Goal: Information Seeking & Learning: Learn about a topic

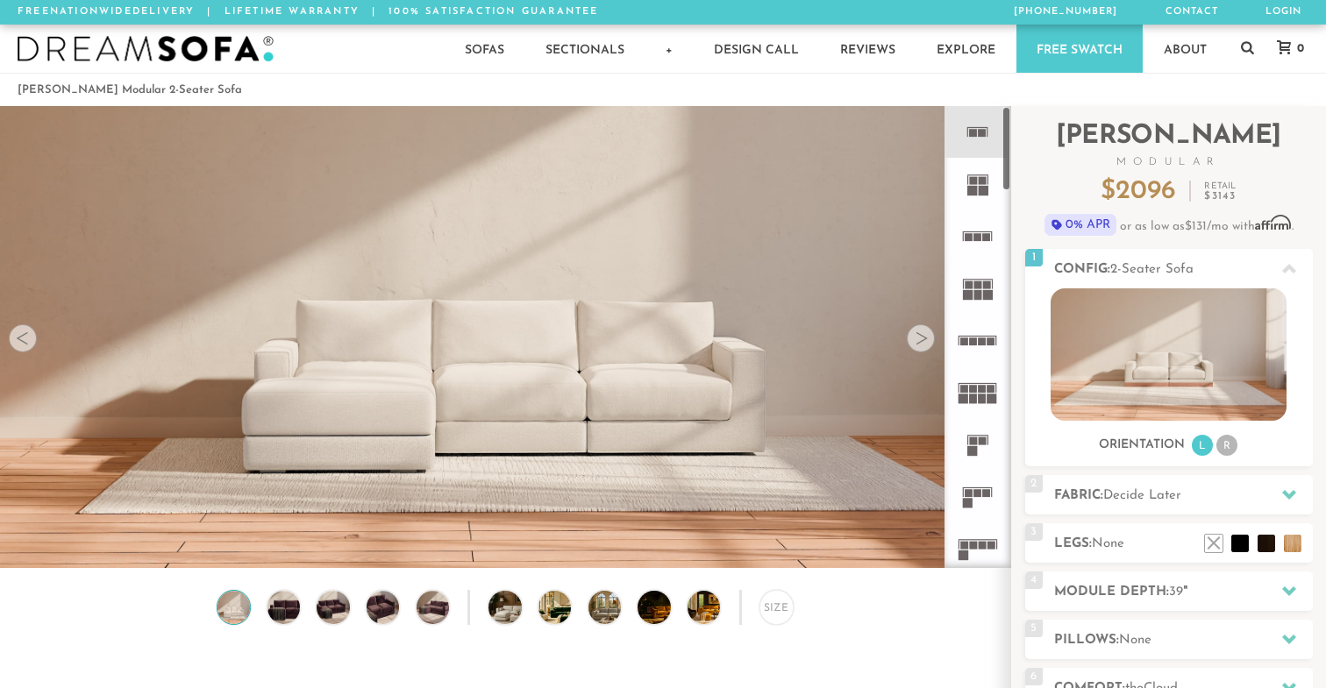
click at [980, 132] on rect at bounding box center [982, 133] width 8 height 8
click at [928, 338] on div at bounding box center [920, 338] width 28 height 28
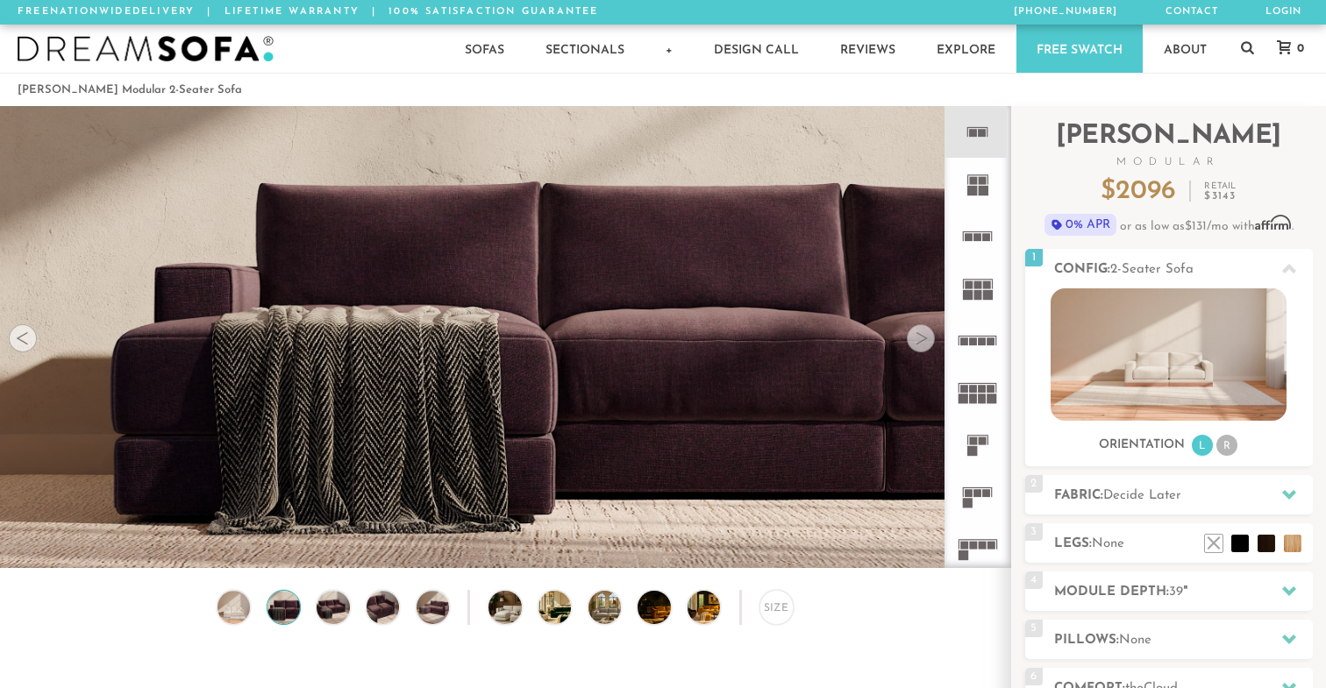
click at [928, 338] on div at bounding box center [920, 338] width 28 height 28
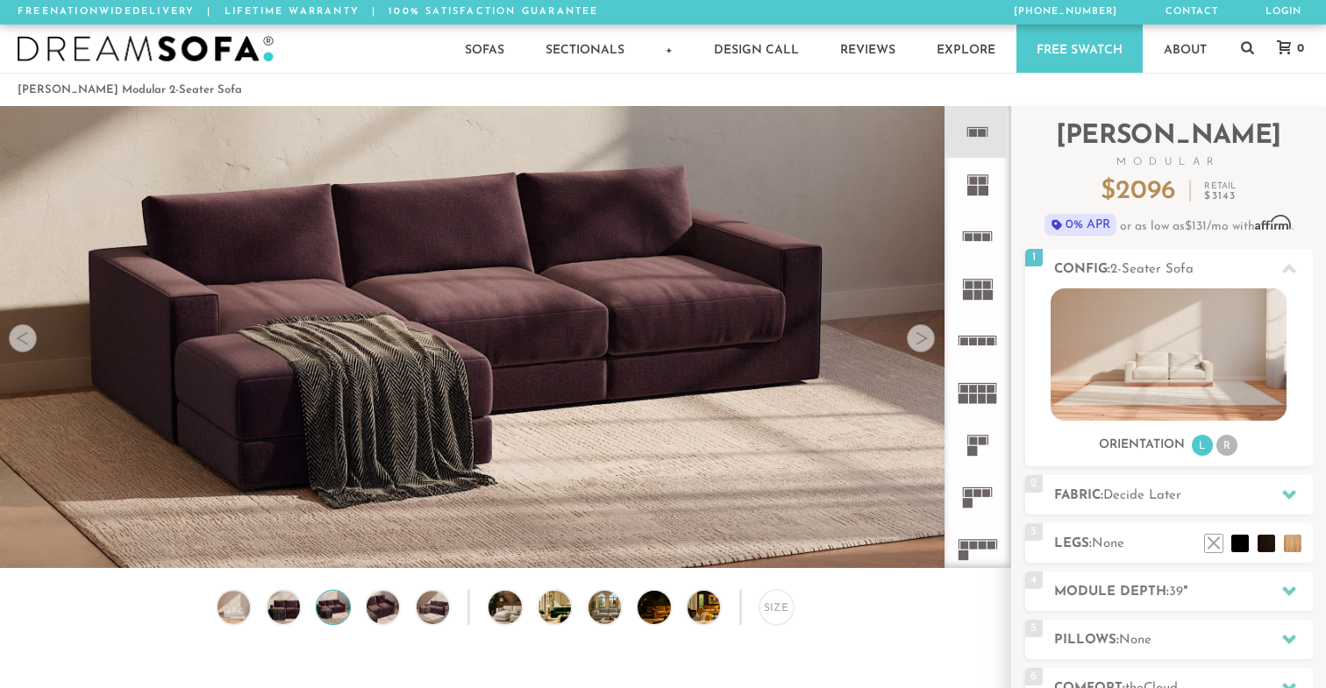
click at [928, 337] on div at bounding box center [920, 338] width 28 height 28
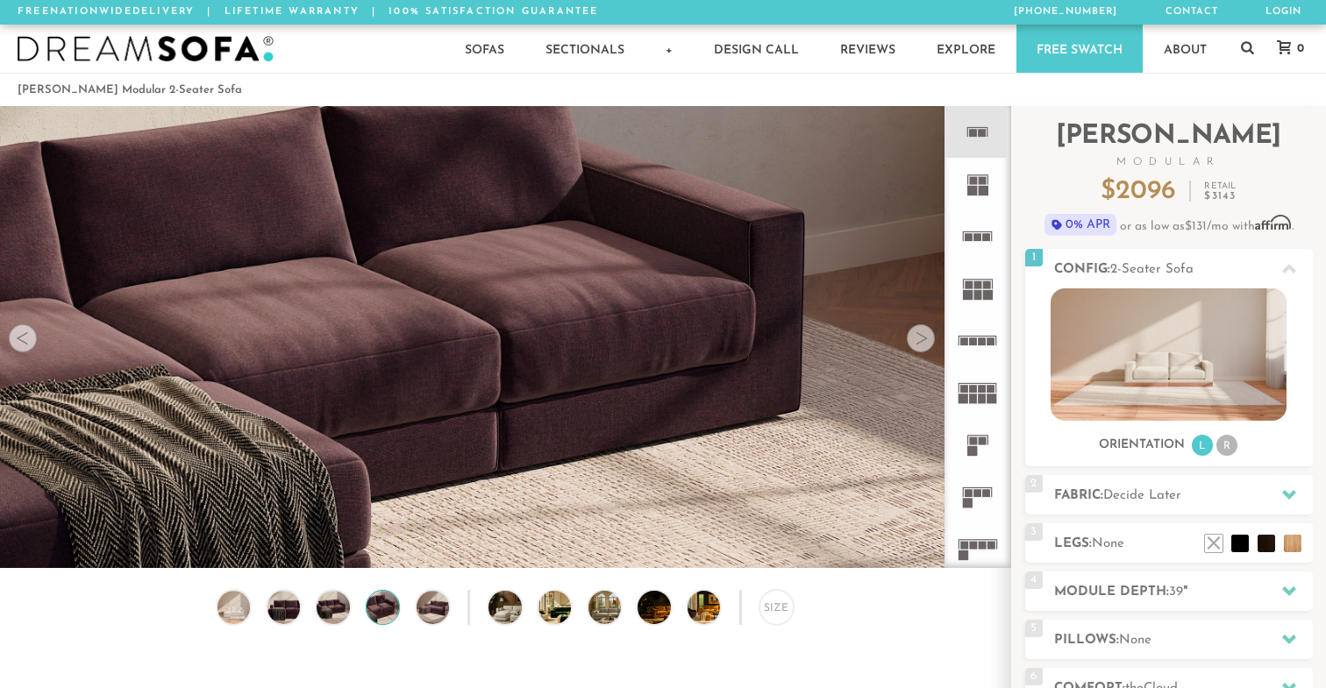
click at [928, 337] on div at bounding box center [920, 338] width 28 height 28
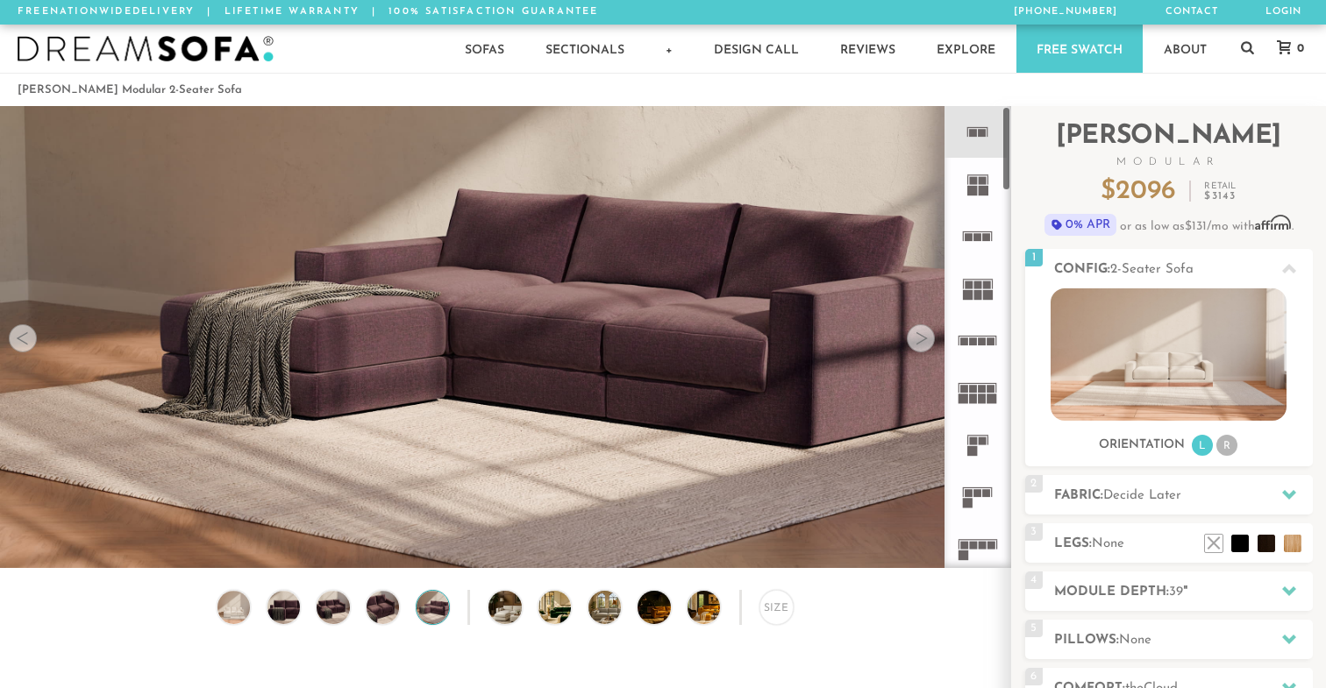
click at [977, 446] on rect at bounding box center [972, 451] width 10 height 10
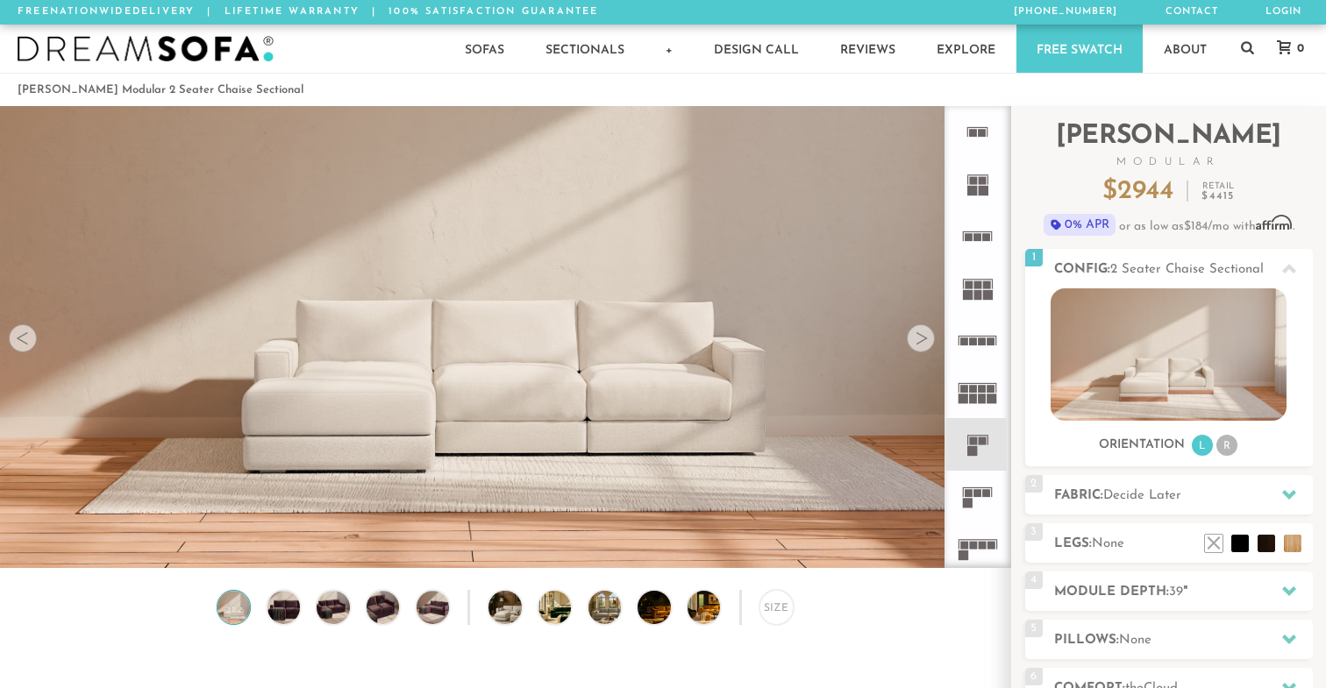
click at [972, 135] on rect at bounding box center [973, 133] width 8 height 8
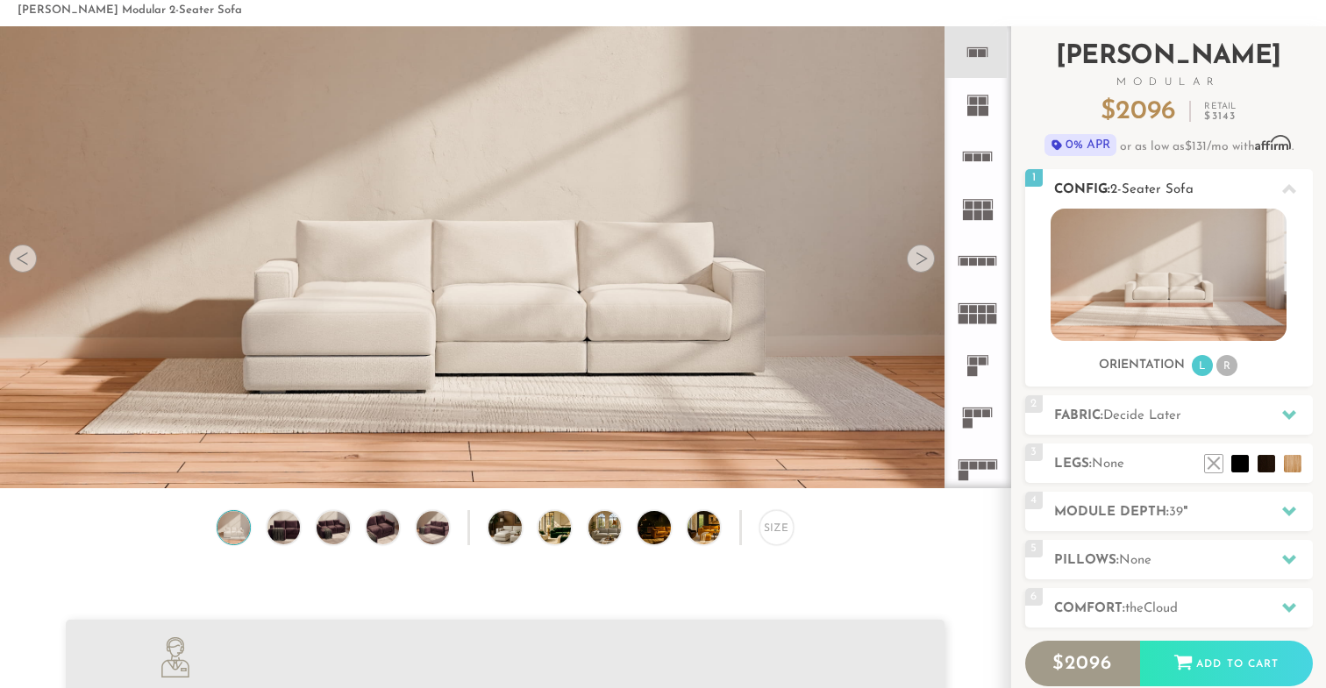
scroll to position [86, 0]
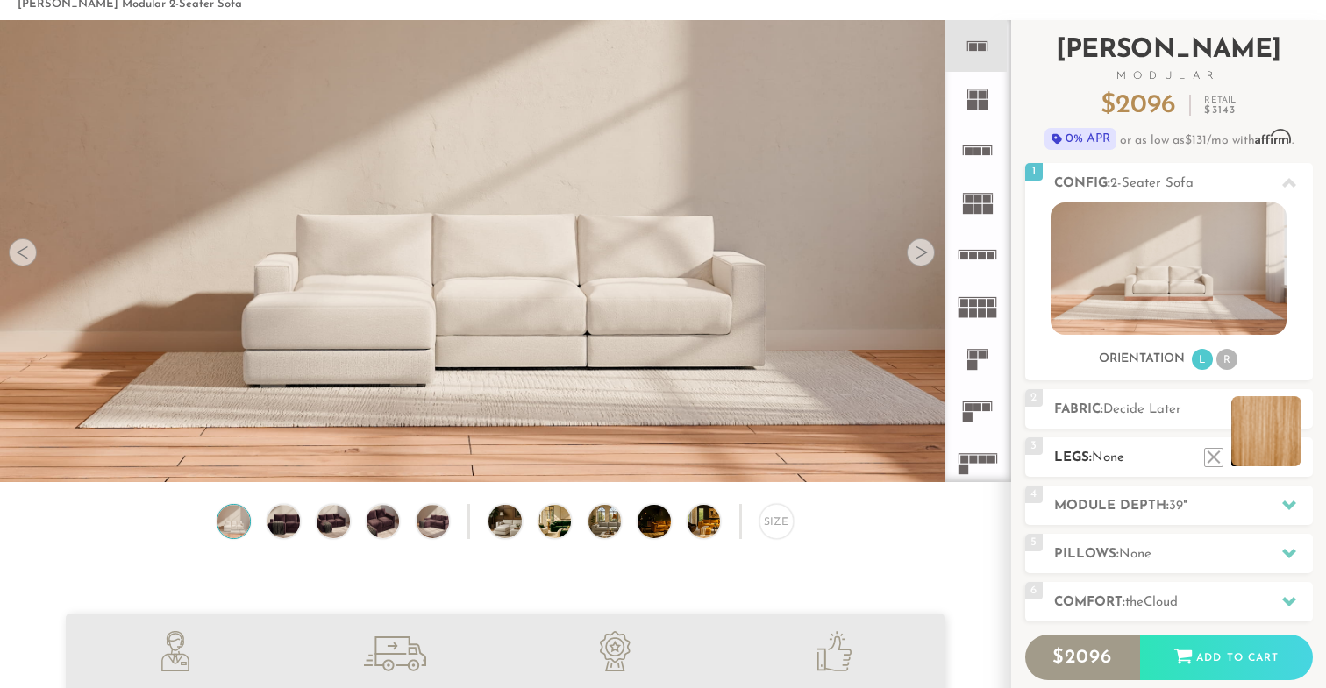
click at [1290, 458] on li at bounding box center [1266, 431] width 70 height 70
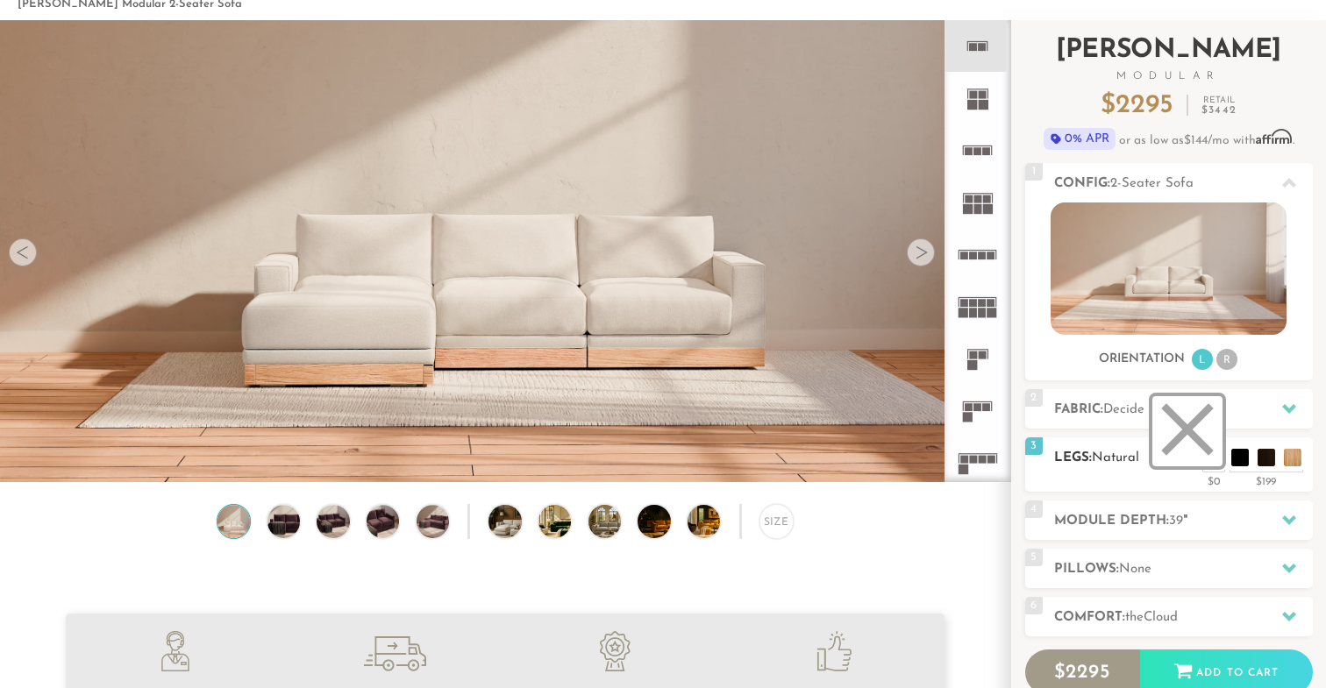
click at [1210, 466] on li at bounding box center [1187, 431] width 70 height 70
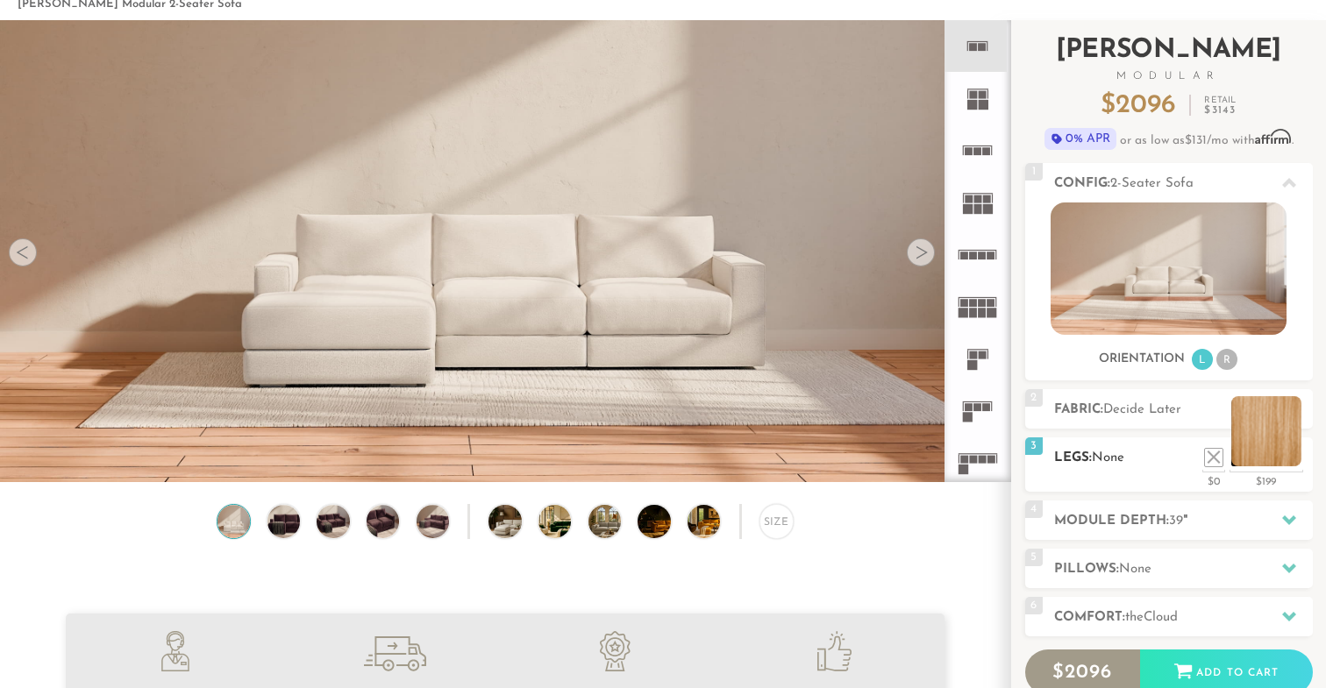
click at [1293, 459] on li at bounding box center [1266, 431] width 70 height 70
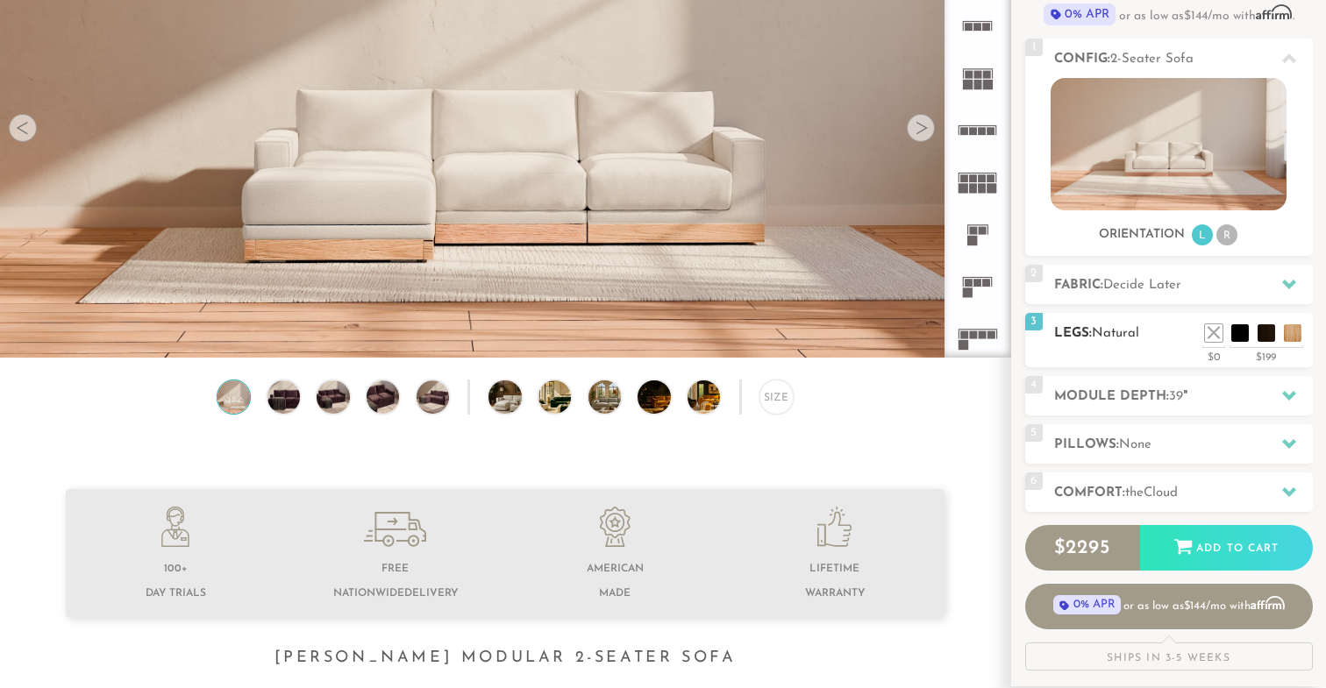
scroll to position [217, 0]
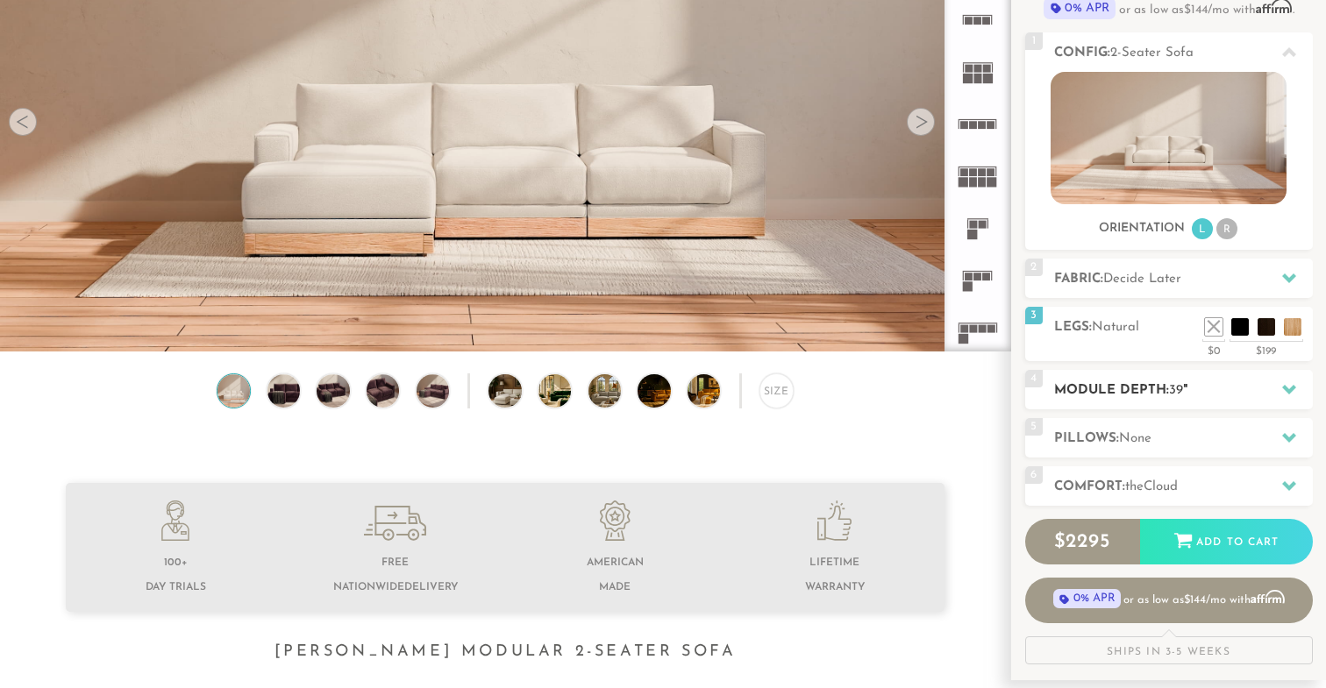
click at [1279, 392] on div at bounding box center [1288, 390] width 37 height 36
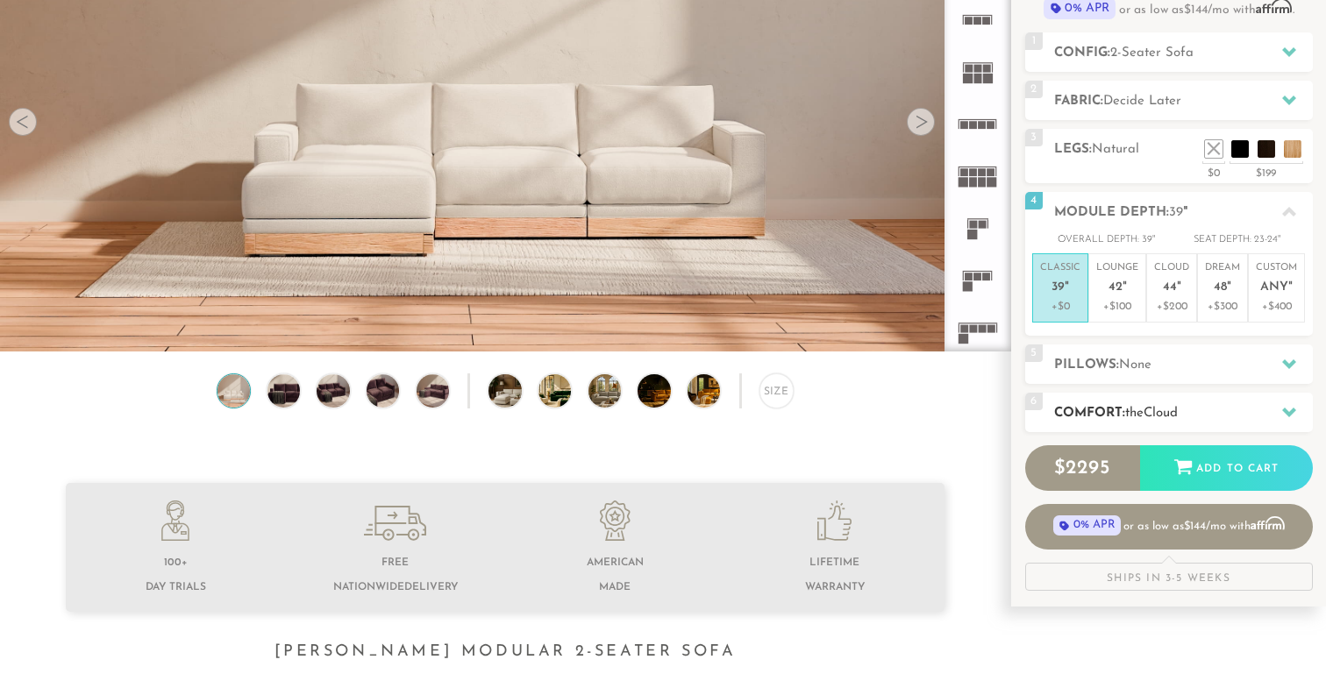
click at [1192, 416] on h2 "Comfort: the Cloud" at bounding box center [1183, 413] width 259 height 20
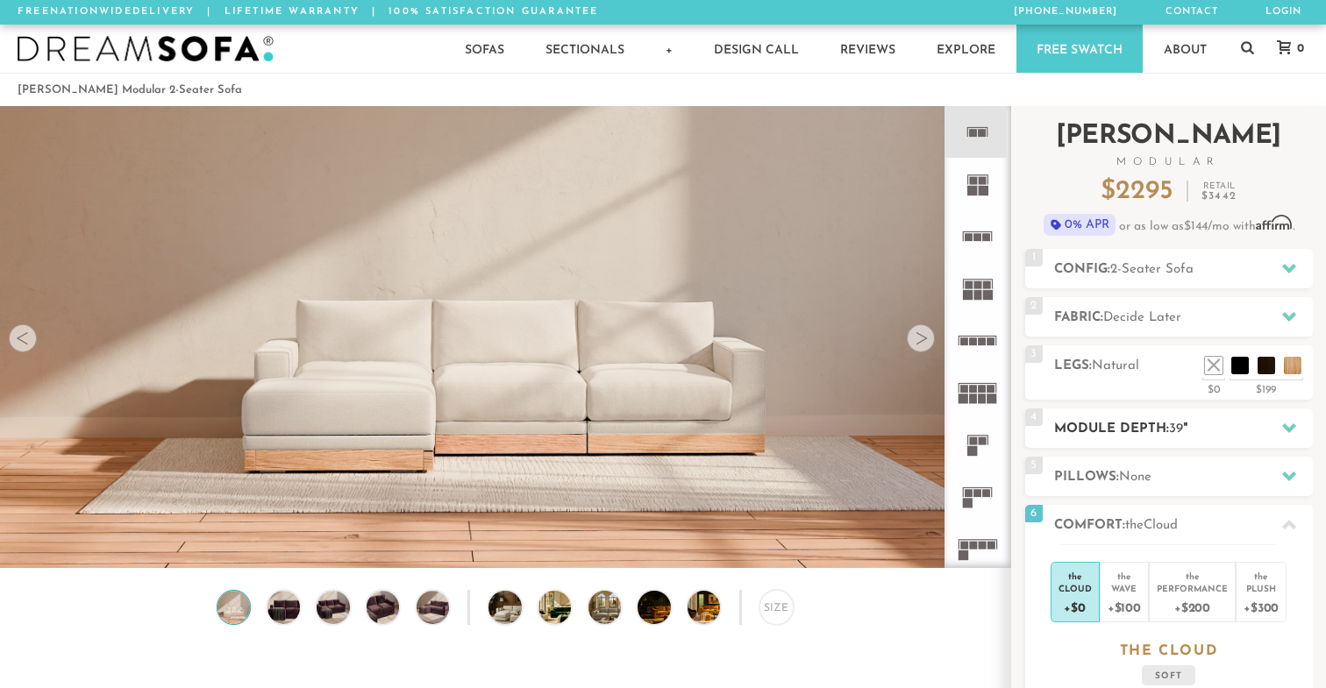
scroll to position [0, 0]
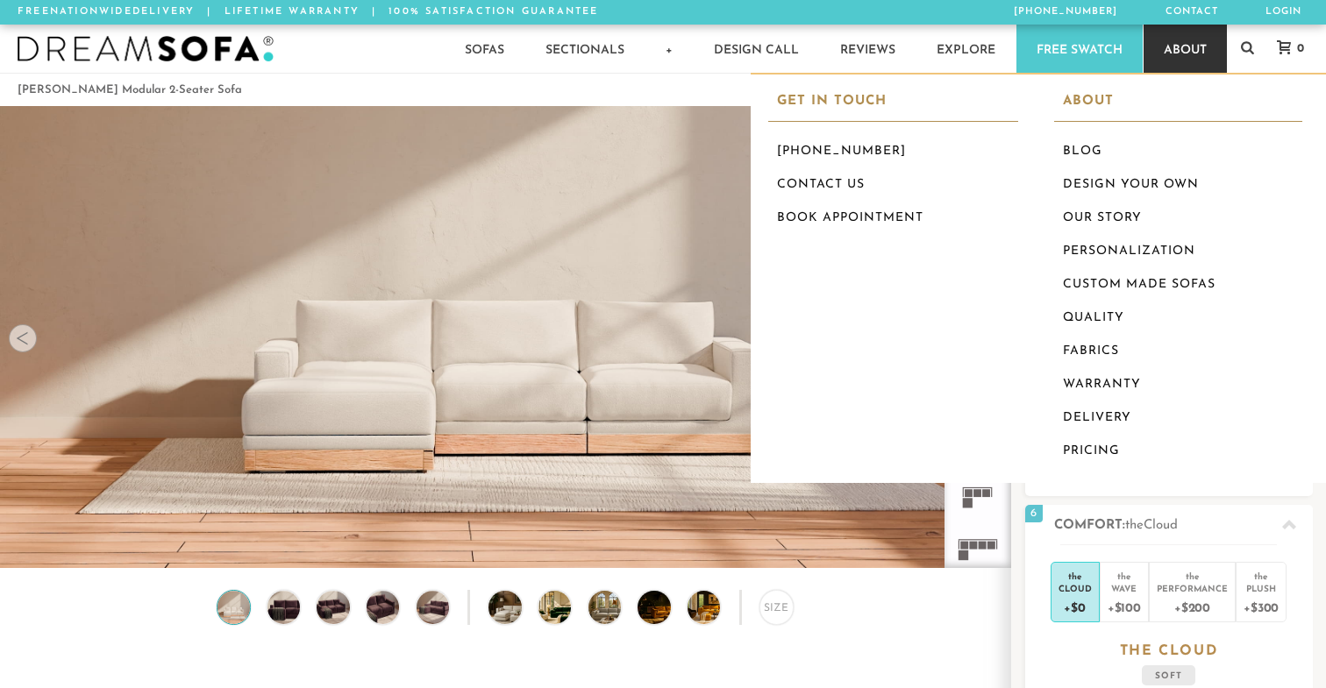
click at [1177, 39] on link "About" at bounding box center [1184, 49] width 83 height 48
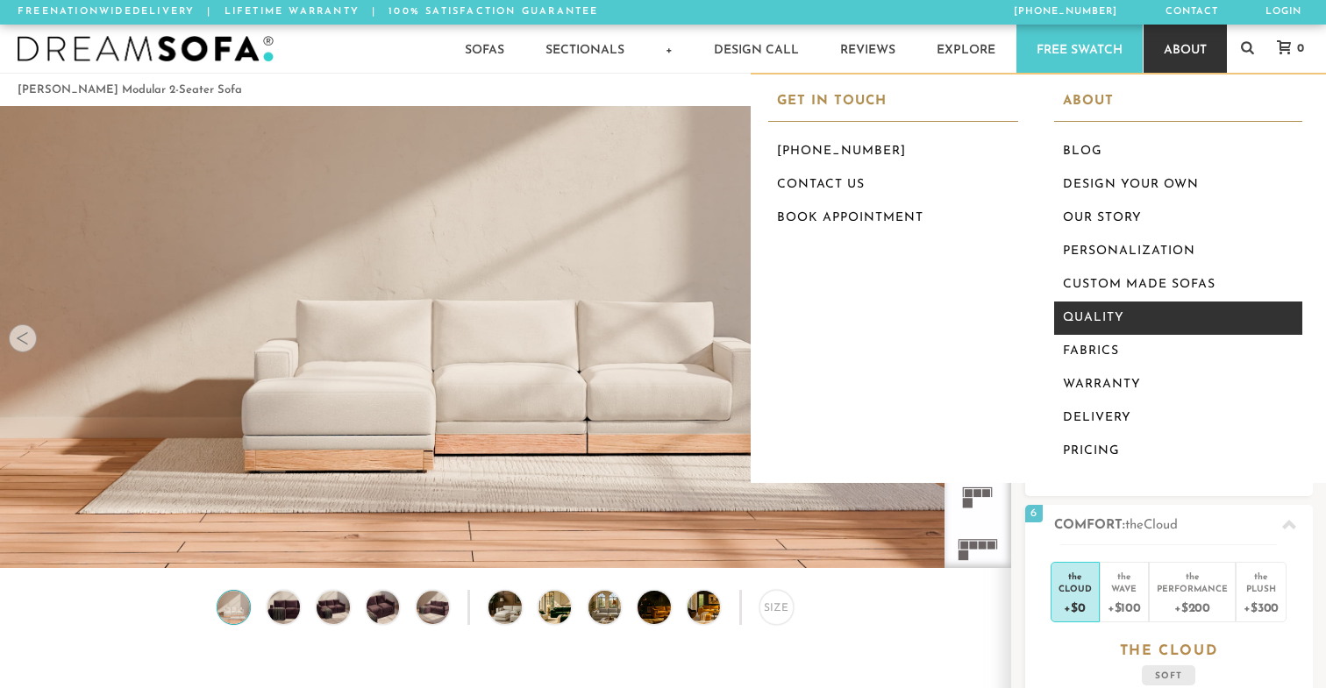
click at [1124, 322] on link "Quality" at bounding box center [1178, 318] width 249 height 33
